Goal: Task Accomplishment & Management: Use online tool/utility

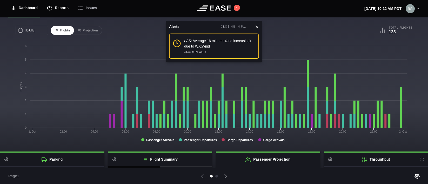
click at [65, 9] on div "Reports" at bounding box center [58, 7] width 22 height 17
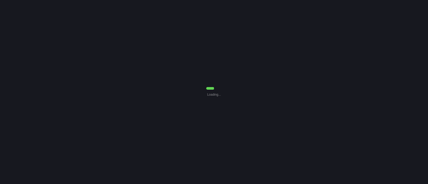
select select "7"
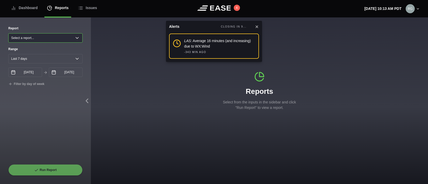
click at [64, 39] on select "Select a report... Arrivals Common Use Daily Throughput Departures Passenger Pr…" at bounding box center [45, 37] width 74 height 9
select select "Common Use"
click at [8, 33] on select "Select a report... Arrivals Common Use Daily Throughput Departures Passenger Pr…" at bounding box center [45, 37] width 74 height 9
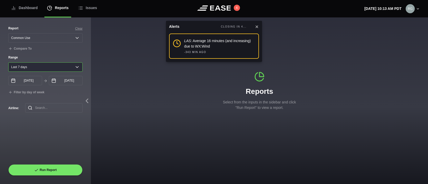
click at [77, 66] on select "[DATE] Last 7 days Last 14 days Last 30 days Last 6 weeks" at bounding box center [45, 66] width 74 height 9
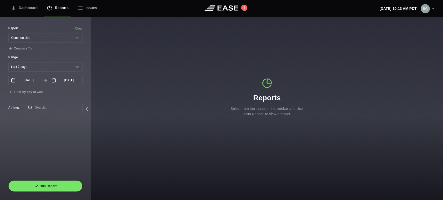
click at [68, 74] on div "Range Yesterday Last 7 days Last 14 days Last 30 days Last 6 weeks 09/24/2025 S…" at bounding box center [45, 75] width 74 height 40
click at [75, 70] on select "[DATE] Last 7 days Last 14 days Last 30 days Last 6 weeks" at bounding box center [45, 66] width 74 height 9
click at [40, 135] on div "Report Clear Select a report... Arrivals Common Use Daily Throughput Departures…" at bounding box center [45, 103] width 74 height 155
click at [201, 101] on div "Reports Select from the inputs in the sidebar and click "Run Report" to view a …" at bounding box center [267, 97] width 352 height 39
click at [75, 67] on select "[DATE] Last 7 days Last 14 days Last 30 days Last 6 weeks" at bounding box center [45, 66] width 74 height 9
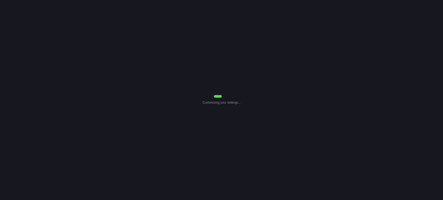
select select "7"
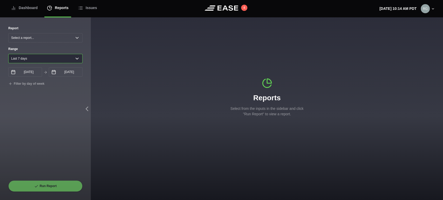
click at [79, 59] on select "[DATE] Last 7 days Last 14 days Last 30 days Last 6 weeks" at bounding box center [45, 58] width 74 height 9
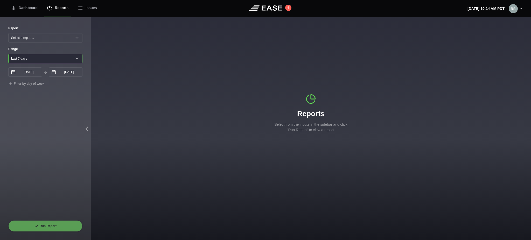
drag, startPoint x: 364, startPoint y: 11, endPoint x: 74, endPoint y: 60, distance: 293.8
click at [74, 60] on select "[DATE] Last 7 days Last 14 days Last 30 days Last 6 weeks" at bounding box center [45, 58] width 74 height 9
click at [77, 60] on select "[DATE] Last 7 days Last 14 days Last 30 days Last 6 weeks" at bounding box center [45, 58] width 74 height 9
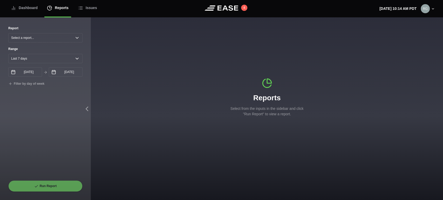
drag, startPoint x: 442, startPoint y: 15, endPoint x: 52, endPoint y: 108, distance: 400.9
click at [52, 108] on div "Report Select a report... Arrivals Common Use Daily Throughput Departures Passe…" at bounding box center [45, 103] width 74 height 155
click at [72, 37] on select "Select a report... Arrivals Common Use Daily Throughput Departures Passenger Pr…" at bounding box center [45, 37] width 74 height 9
select select "Common Use"
click at [8, 33] on select "Select a report... Arrivals Common Use Daily Throughput Departures Passenger Pr…" at bounding box center [45, 37] width 74 height 9
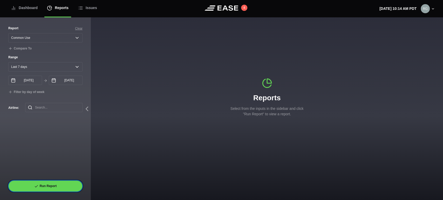
click at [46, 187] on button "Run Report" at bounding box center [45, 186] width 74 height 11
select select "Common Use"
select select "7"
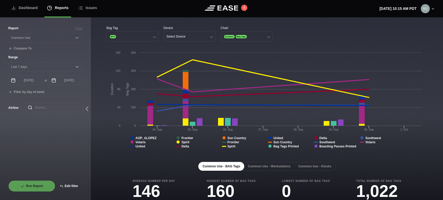
click at [72, 186] on button "Edit filter" at bounding box center [68, 186] width 27 height 11
select select "Common Use"
select select "0"
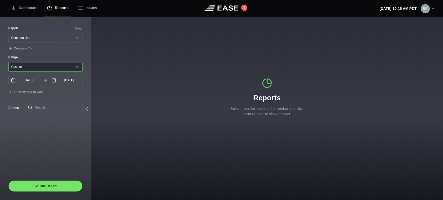
click at [77, 70] on select "[DATE] Last 7 days Last 14 days Last 30 days Last 6 weeks Custom" at bounding box center [45, 66] width 74 height 9
click at [8, 63] on select "[DATE] Last 7 days Last 14 days Last 30 days Last 6 weeks Custom" at bounding box center [45, 66] width 74 height 9
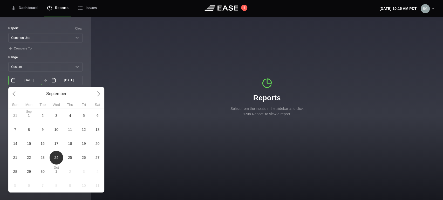
click at [38, 83] on input "[DATE]" at bounding box center [25, 80] width 34 height 9
click at [13, 144] on span "14" at bounding box center [15, 143] width 4 height 5
type input "[DATE]"
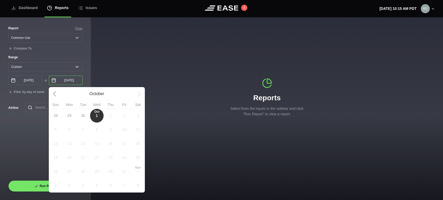
click at [66, 82] on input "[DATE]" at bounding box center [66, 80] width 34 height 9
click at [57, 96] on link at bounding box center [56, 94] width 14 height 14
click at [56, 145] on span "14" at bounding box center [56, 143] width 4 height 5
type input "[DATE]"
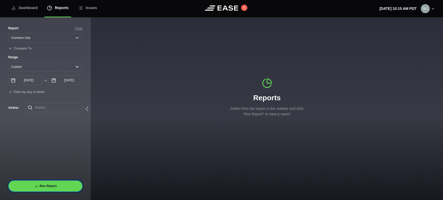
click at [34, 188] on icon at bounding box center [36, 187] width 4 height 4
select select "Common Use"
select select "0"
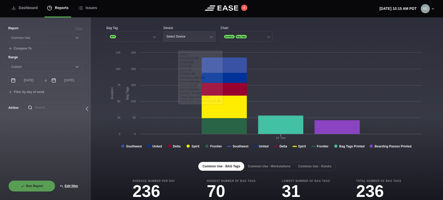
click at [185, 36] on button "Select Device" at bounding box center [189, 36] width 52 height 10
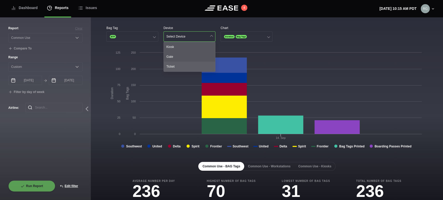
click at [174, 68] on div "Ticket" at bounding box center [189, 67] width 51 height 10
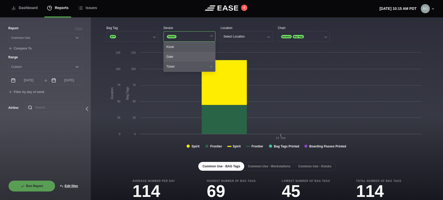
click at [191, 58] on div "Gate" at bounding box center [189, 57] width 51 height 10
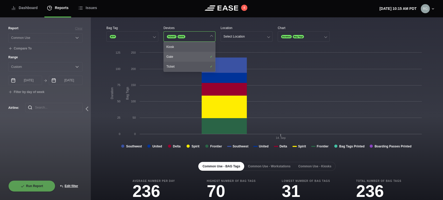
click at [190, 58] on div "Gate" at bounding box center [189, 57] width 51 height 10
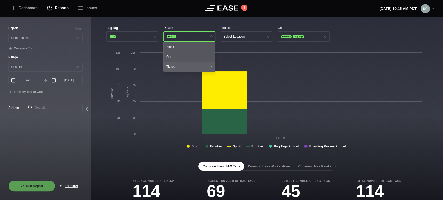
click at [189, 69] on div "Ticket" at bounding box center [189, 67] width 51 height 10
